Goal: Find specific page/section: Find specific page/section

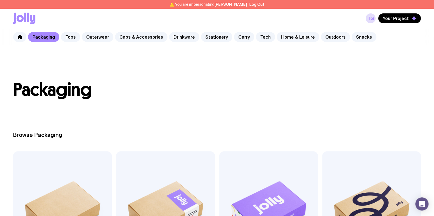
click at [255, 59] on header "Packaging" at bounding box center [217, 81] width 434 height 70
click at [255, 5] on button "Log Out" at bounding box center [256, 4] width 15 height 4
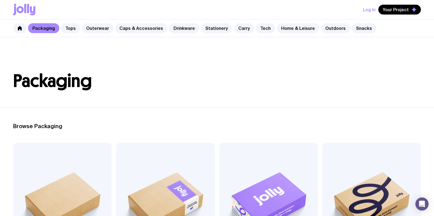
click at [273, 44] on header "Packaging" at bounding box center [217, 72] width 434 height 70
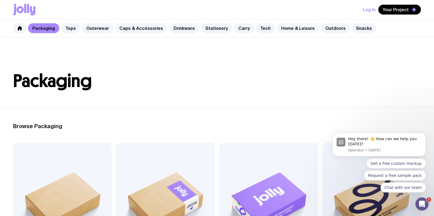
click at [281, 27] on link "Home & Leisure" at bounding box center [298, 28] width 43 height 10
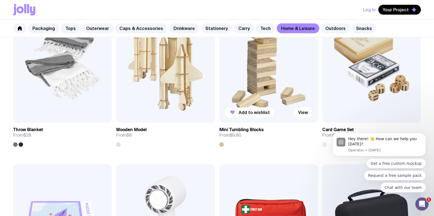
scroll to position [1097, 0]
